Goal: Transaction & Acquisition: Purchase product/service

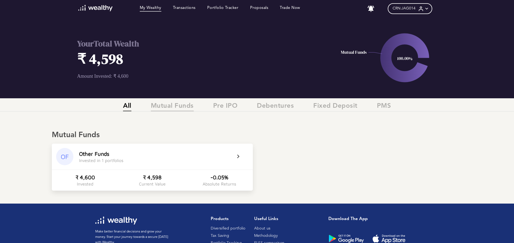
click at [179, 105] on span "Mutual Funds" at bounding box center [172, 106] width 43 height 9
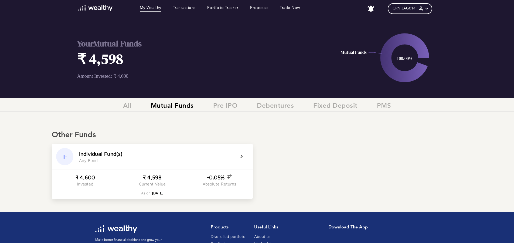
click at [240, 155] on icon at bounding box center [244, 156] width 13 height 6
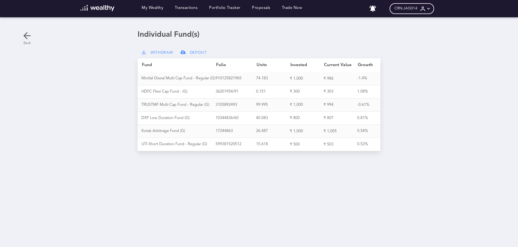
click at [25, 34] on icon at bounding box center [27, 35] width 11 height 11
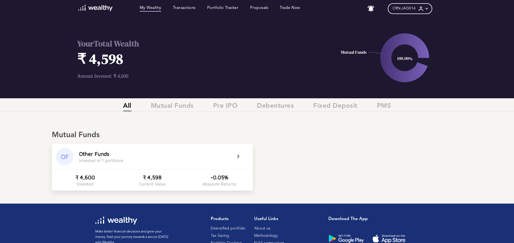
click at [129, 102] on div "All Mutual Funds Pre IPO Debentures Fixed Deposit PMS" at bounding box center [257, 106] width 514 height 17
click at [127, 104] on span "All" at bounding box center [127, 106] width 8 height 9
click at [294, 10] on link "Trade Now" at bounding box center [290, 9] width 20 height 6
click at [427, 10] on icon at bounding box center [427, 9] width 6 height 6
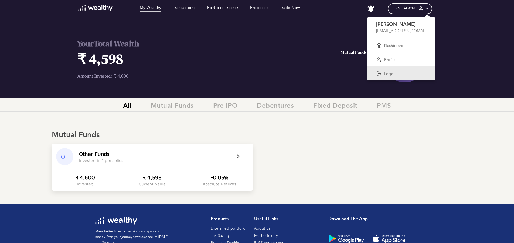
click at [391, 68] on div "Logout" at bounding box center [400, 73] width 67 height 14
